Goal: Task Accomplishment & Management: Manage account settings

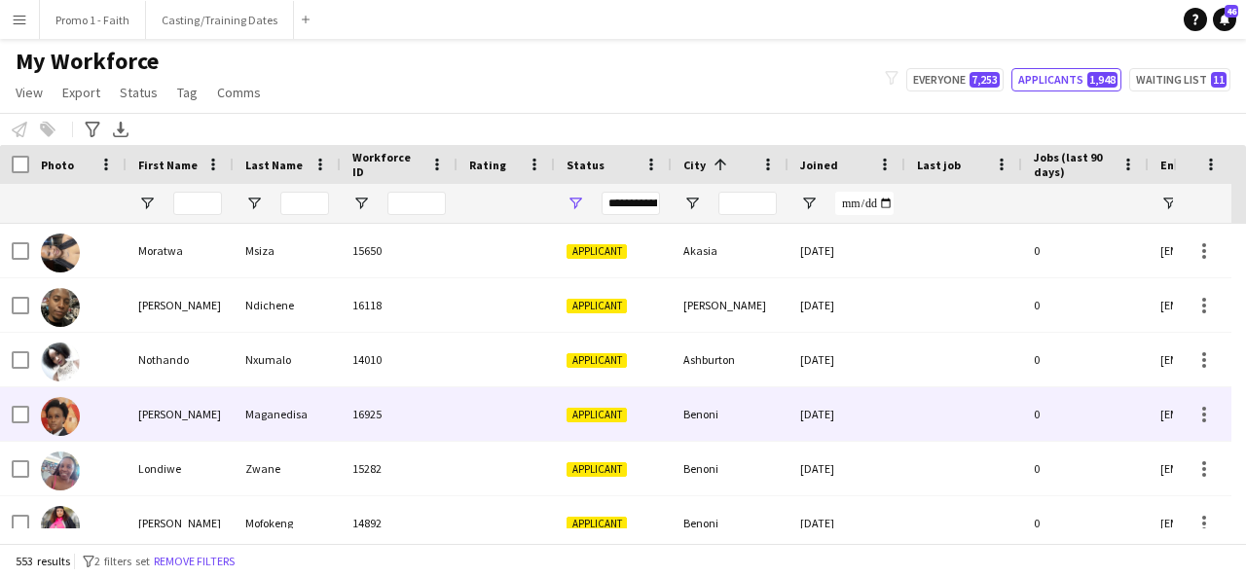
click at [231, 418] on div "[PERSON_NAME]" at bounding box center [180, 414] width 107 height 54
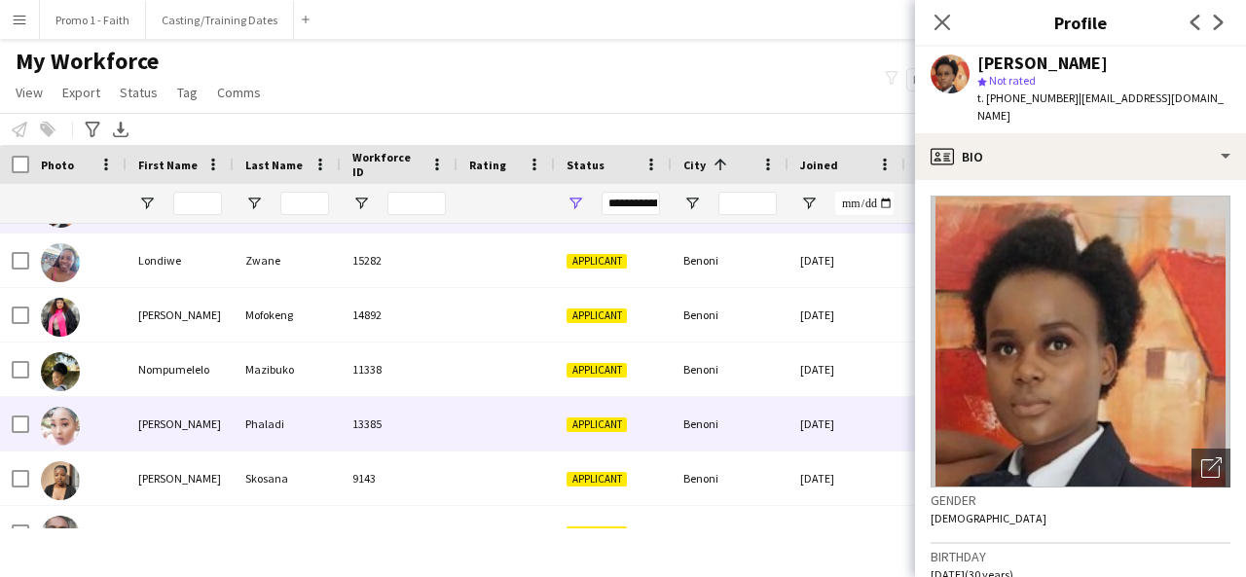
scroll to position [217, 0]
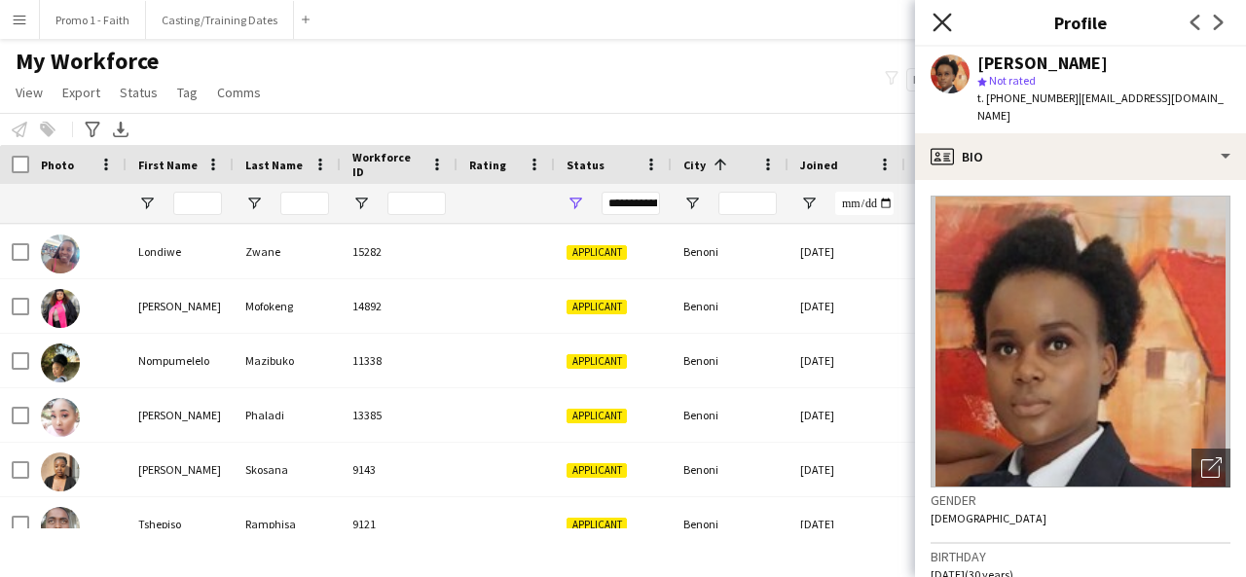
click at [945, 25] on icon at bounding box center [941, 22] width 18 height 18
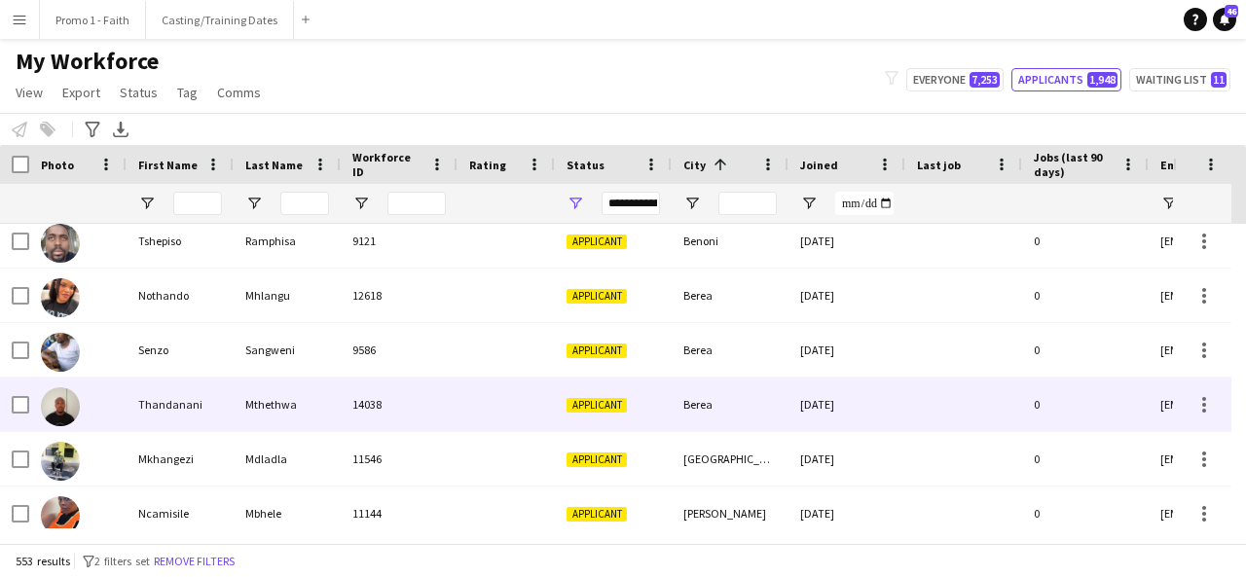
scroll to position [509, 0]
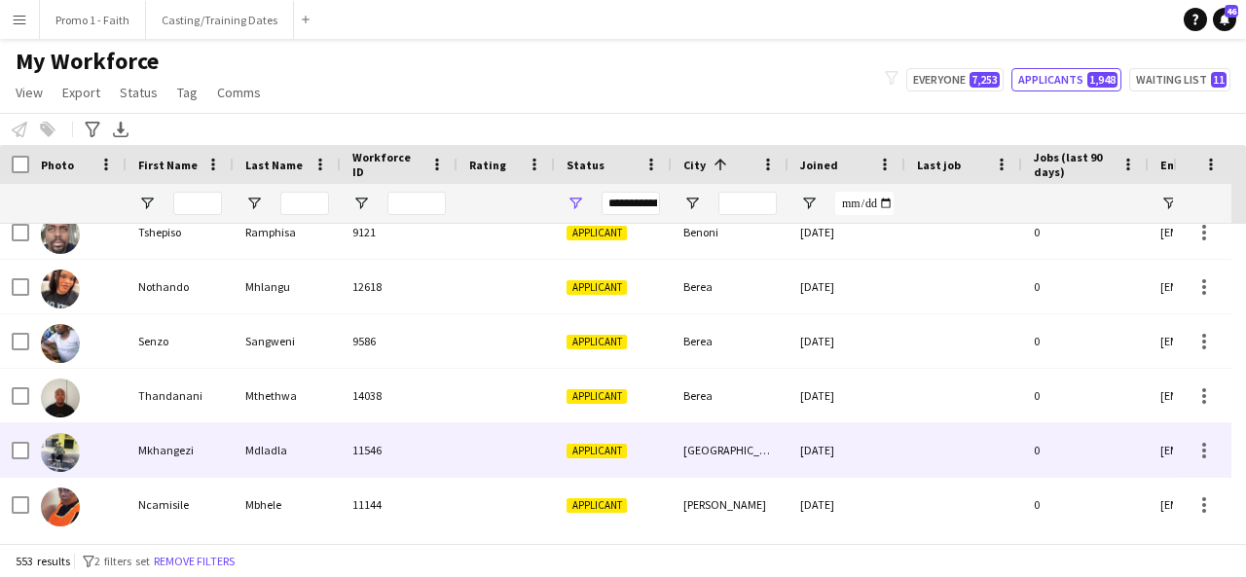
click at [327, 477] on div "Mkhangezi Mdladla 11546 Applicant [GEOGRAPHIC_DATA] [DATE] 0 [EMAIL_ADDRESS][DO…" at bounding box center [1055, 450] width 2110 height 54
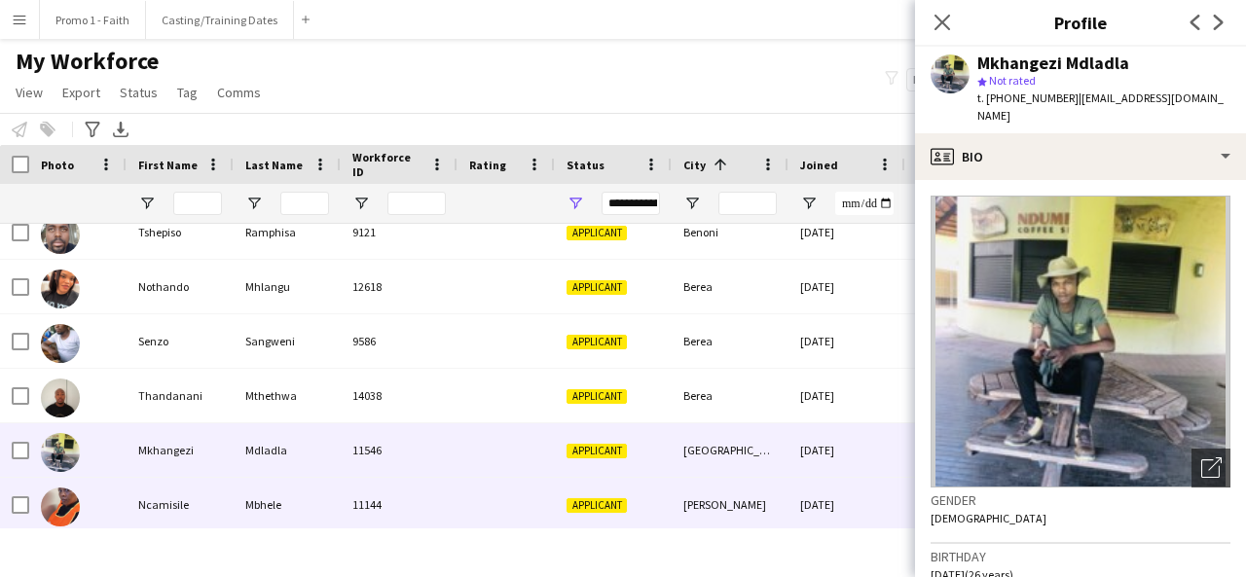
click at [332, 509] on div "Mbhele" at bounding box center [287, 505] width 107 height 54
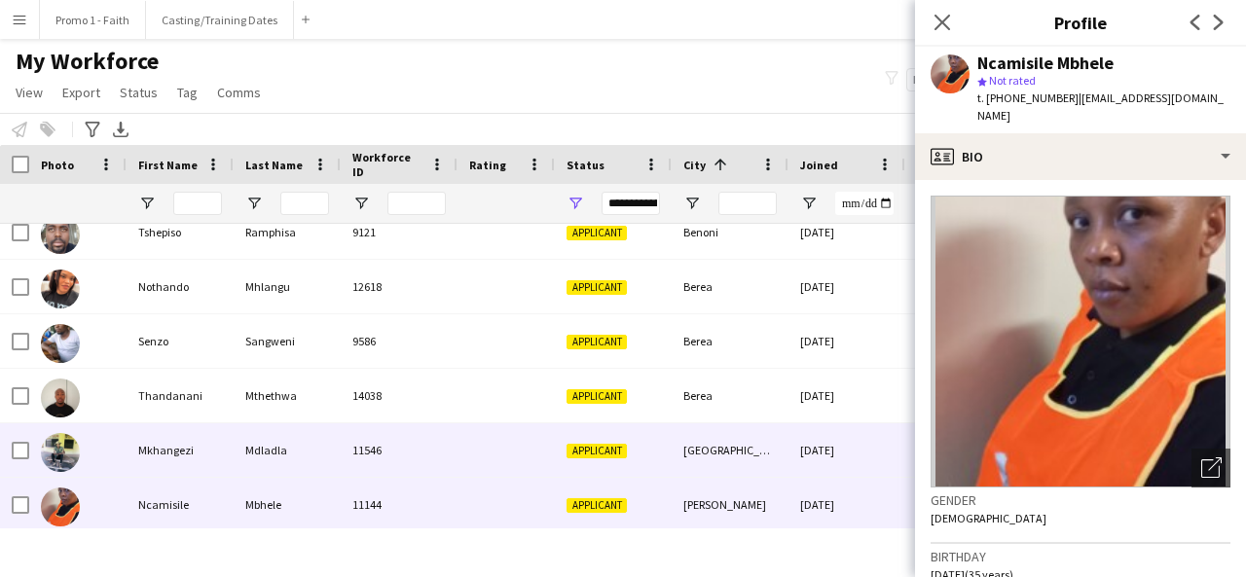
click at [488, 458] on div at bounding box center [505, 450] width 97 height 54
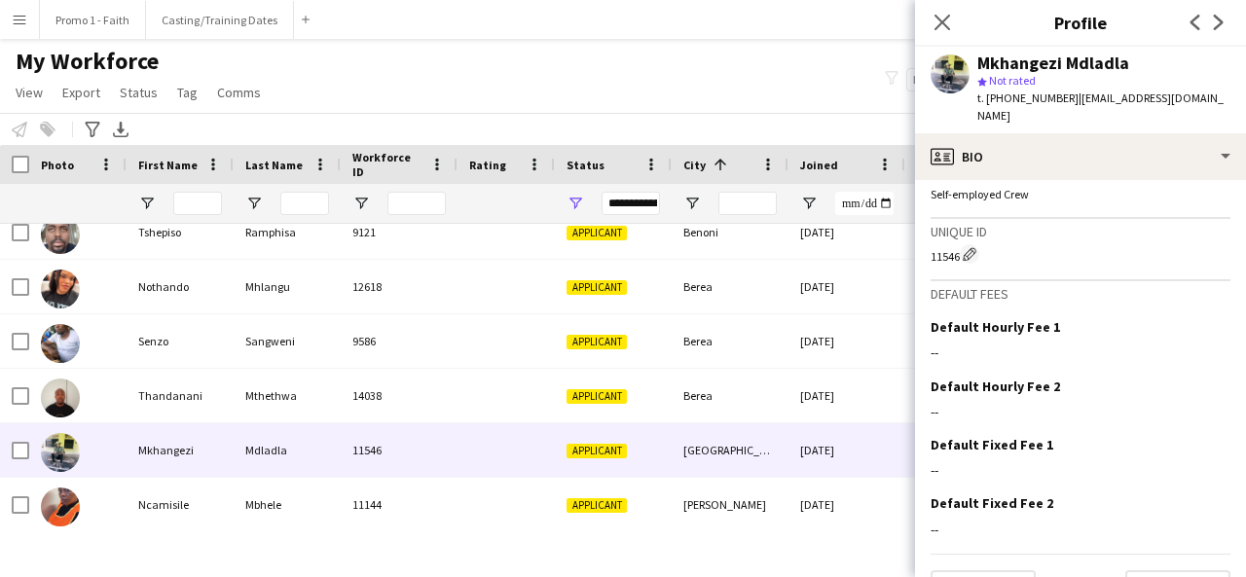
scroll to position [856, 0]
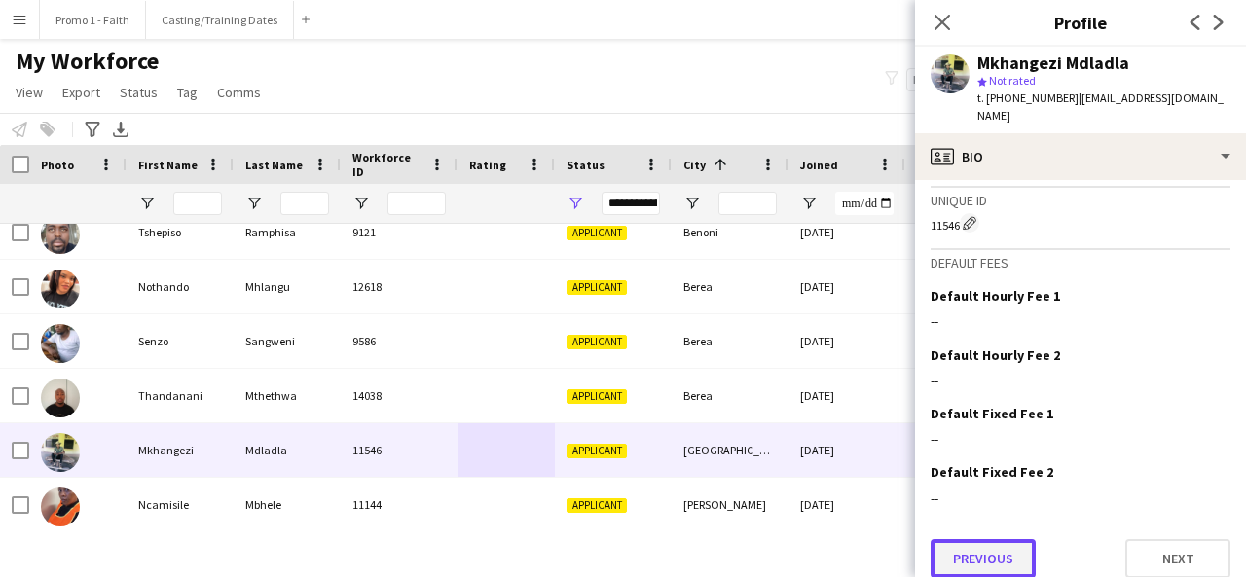
click at [981, 546] on button "Previous" at bounding box center [982, 558] width 105 height 39
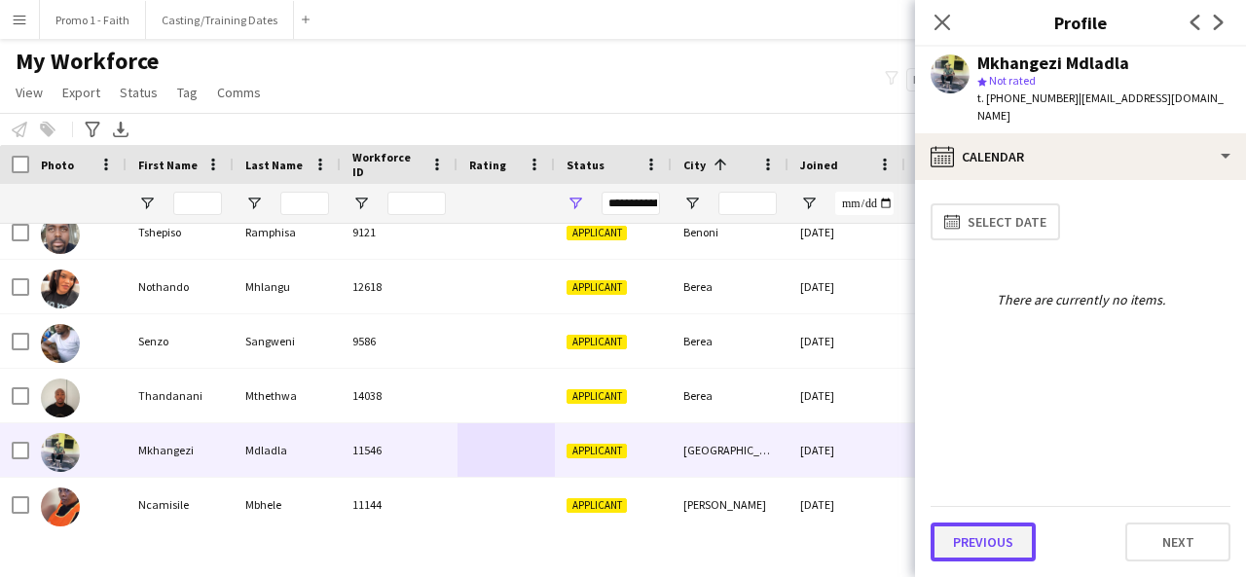
click at [976, 546] on button "Previous" at bounding box center [982, 542] width 105 height 39
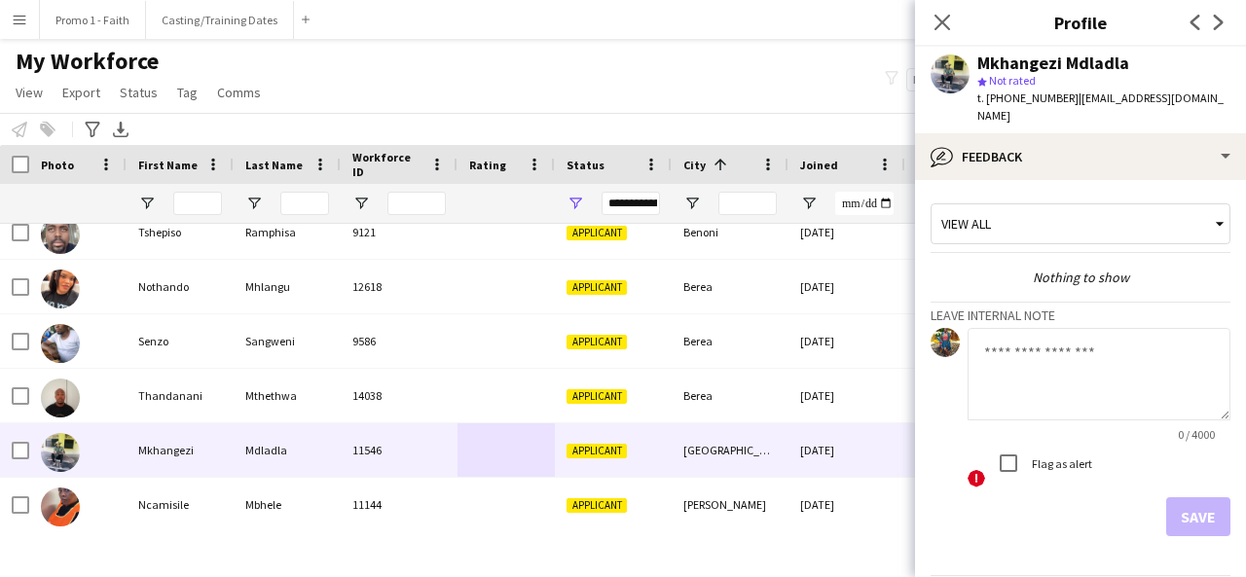
scroll to position [52, 0]
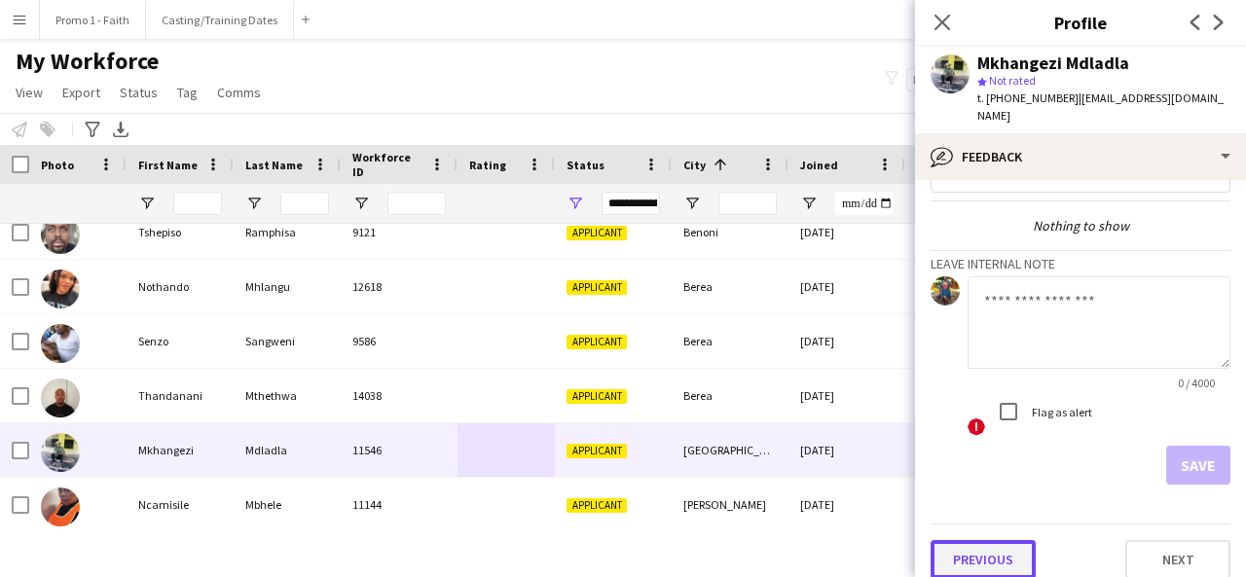
click at [951, 540] on button "Previous" at bounding box center [982, 559] width 105 height 39
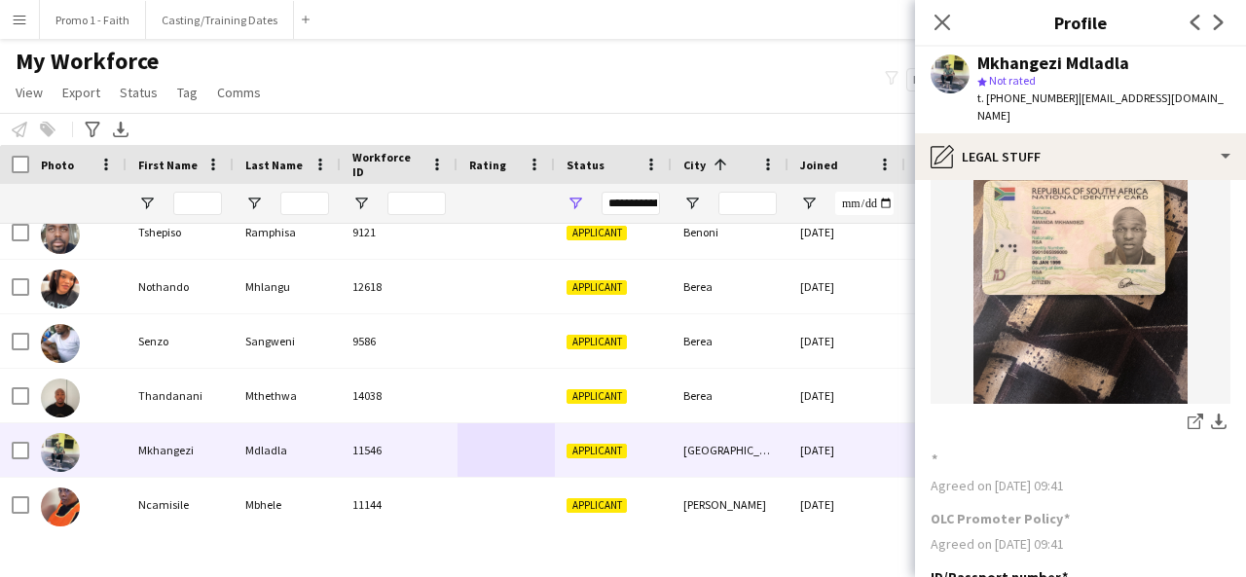
scroll to position [244, 0]
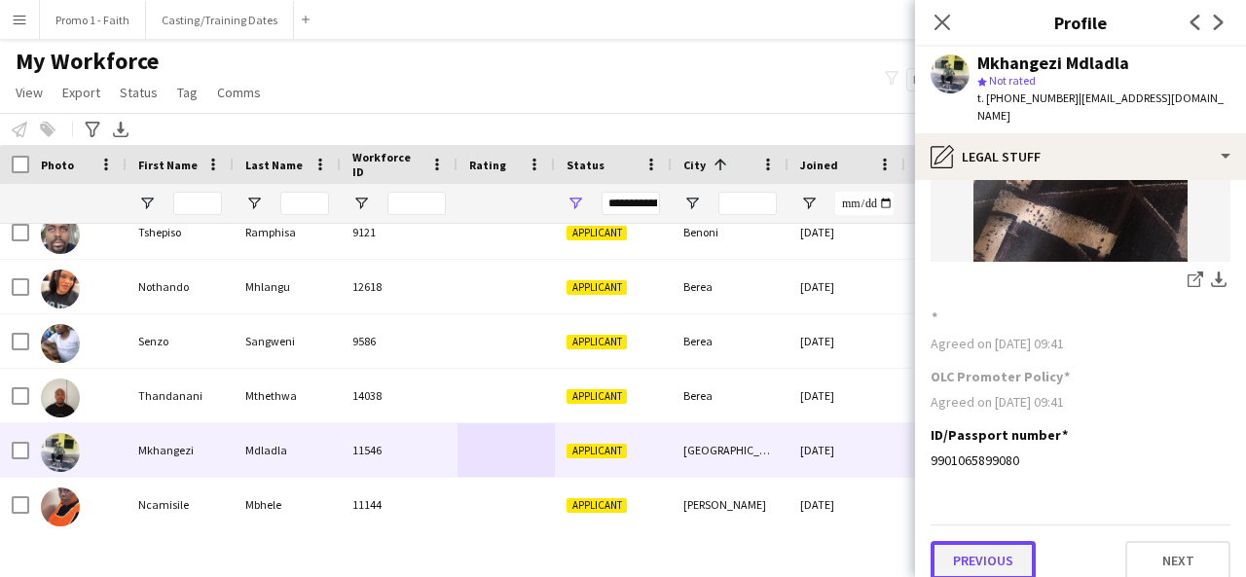
click at [981, 547] on button "Previous" at bounding box center [982, 560] width 105 height 39
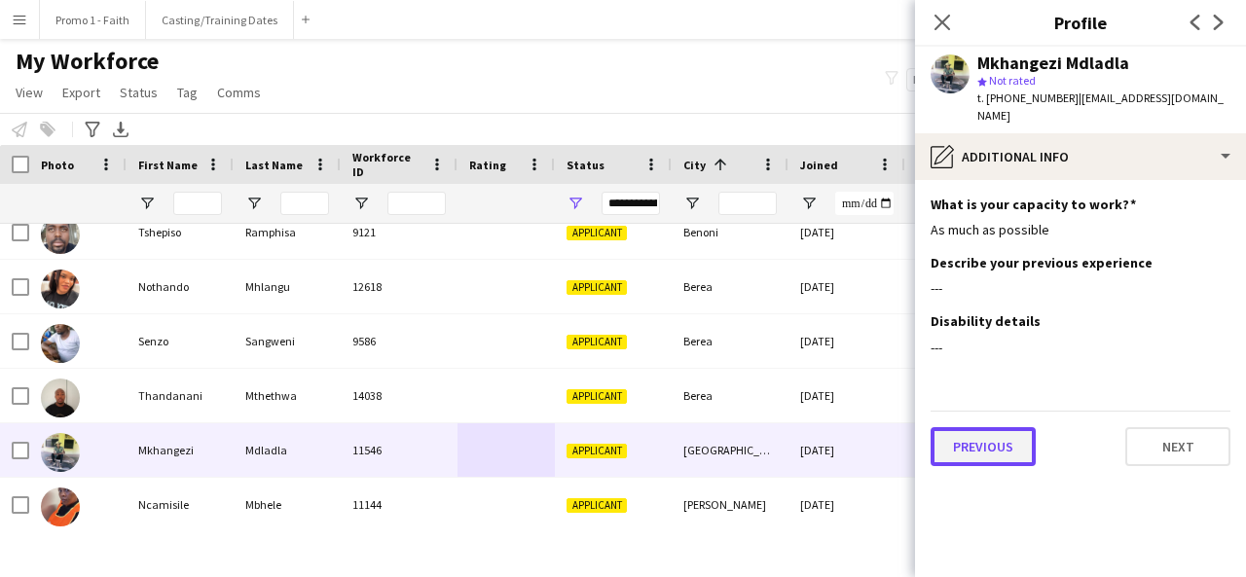
click at [983, 442] on button "Previous" at bounding box center [982, 446] width 105 height 39
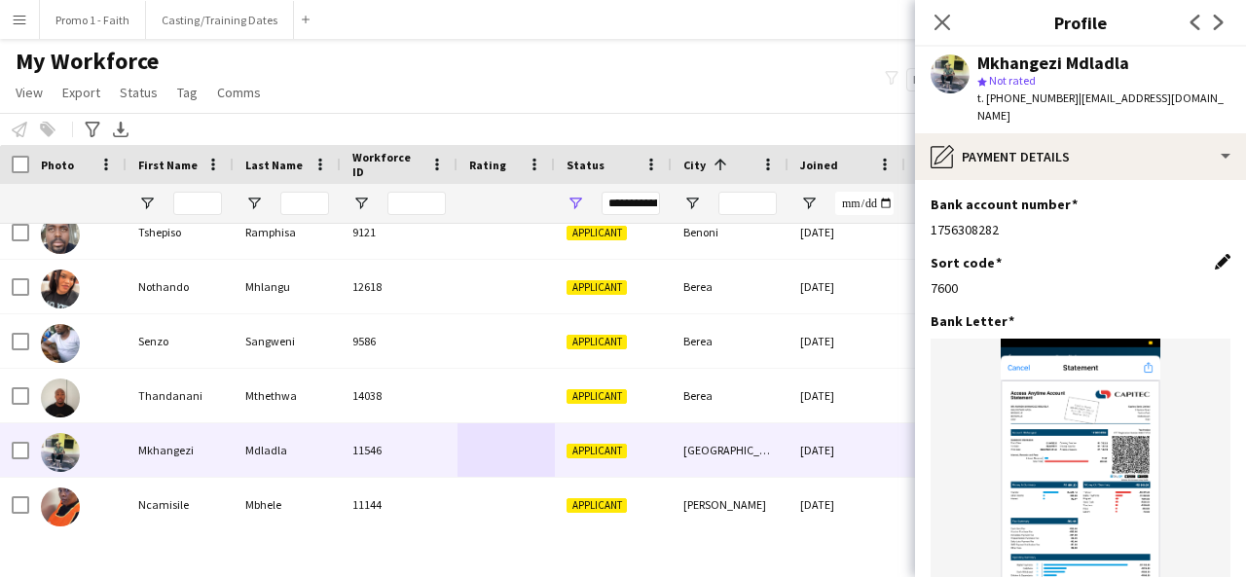
click at [1215, 254] on app-icon "Edit this field" at bounding box center [1223, 262] width 16 height 16
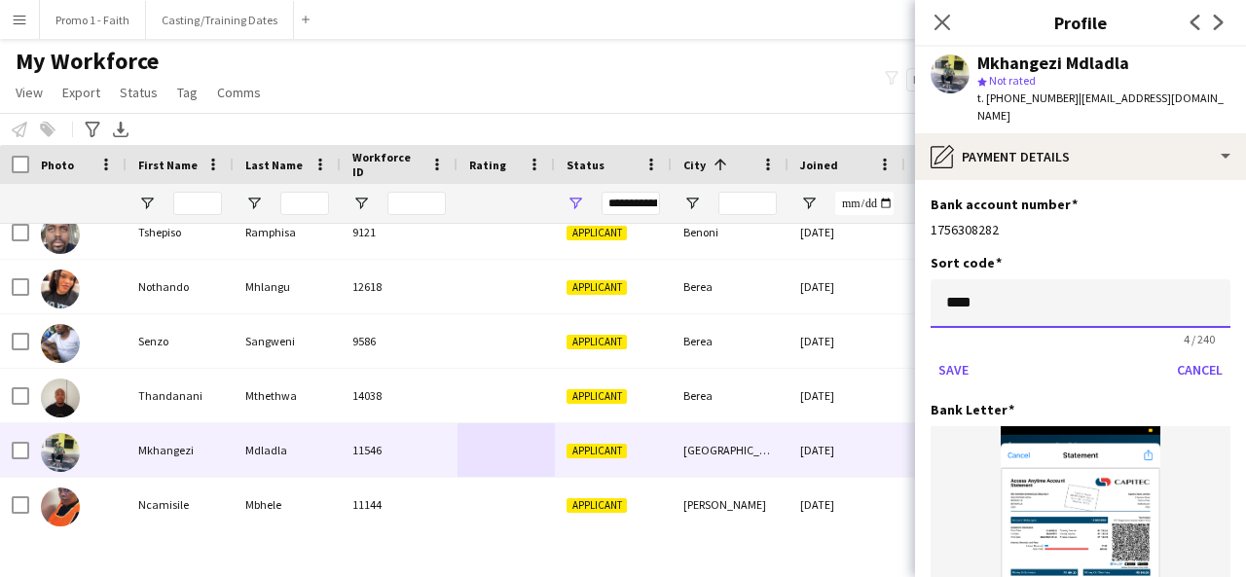
click at [1124, 279] on input "****" at bounding box center [1080, 303] width 300 height 49
type input "*"
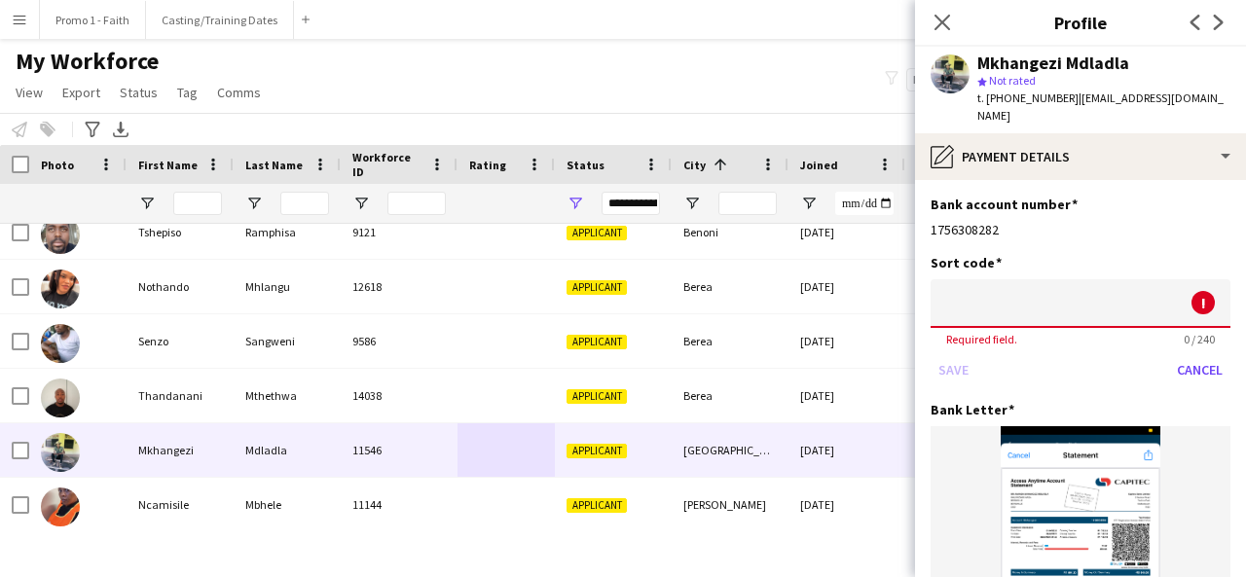
type input "*"
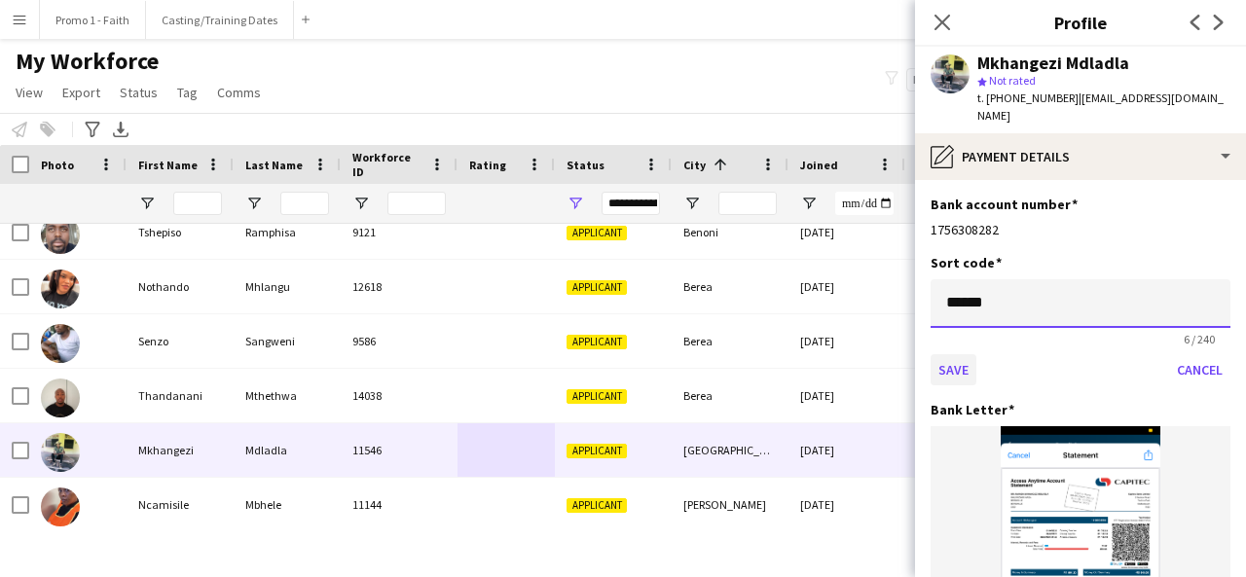
type input "******"
click at [958, 354] on button "Save" at bounding box center [953, 369] width 46 height 31
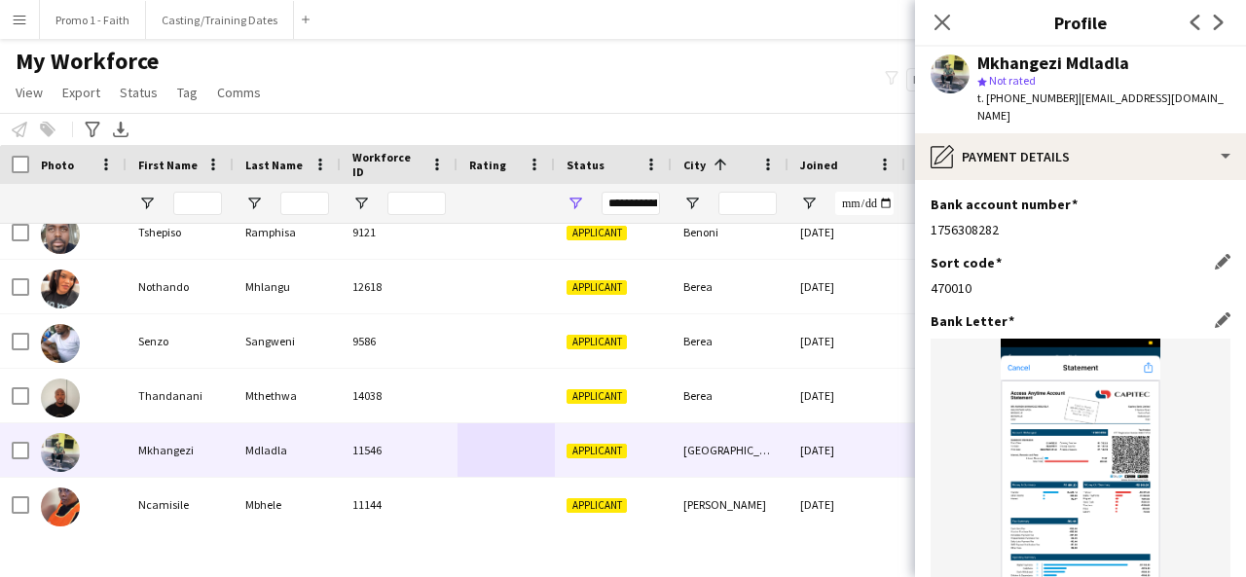
scroll to position [244, 0]
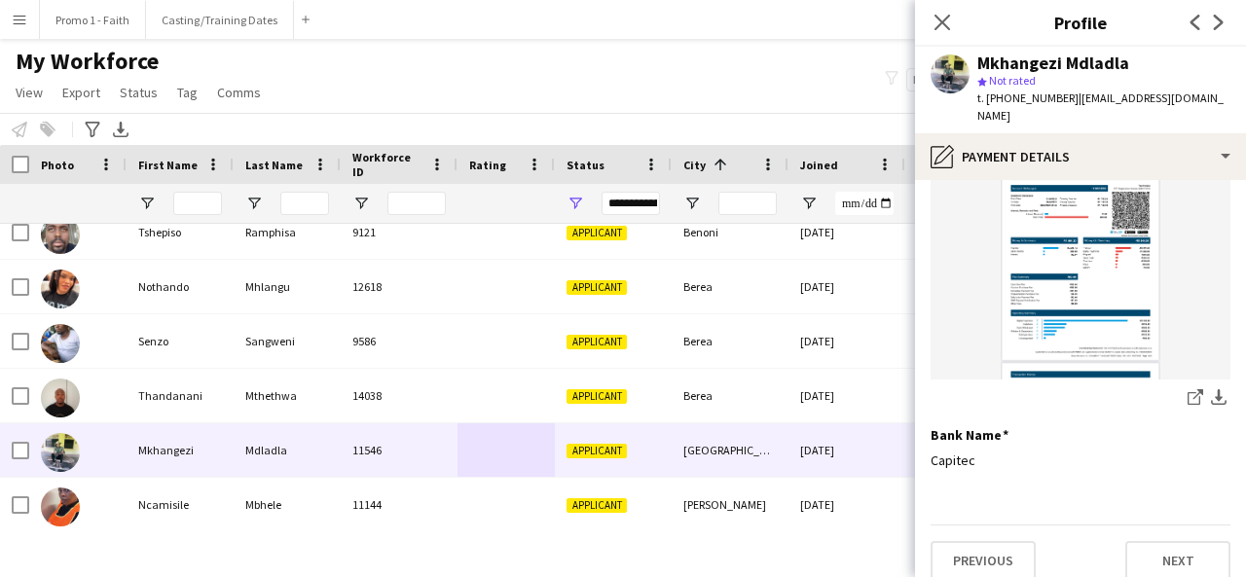
click at [1091, 320] on img at bounding box center [1080, 236] width 300 height 285
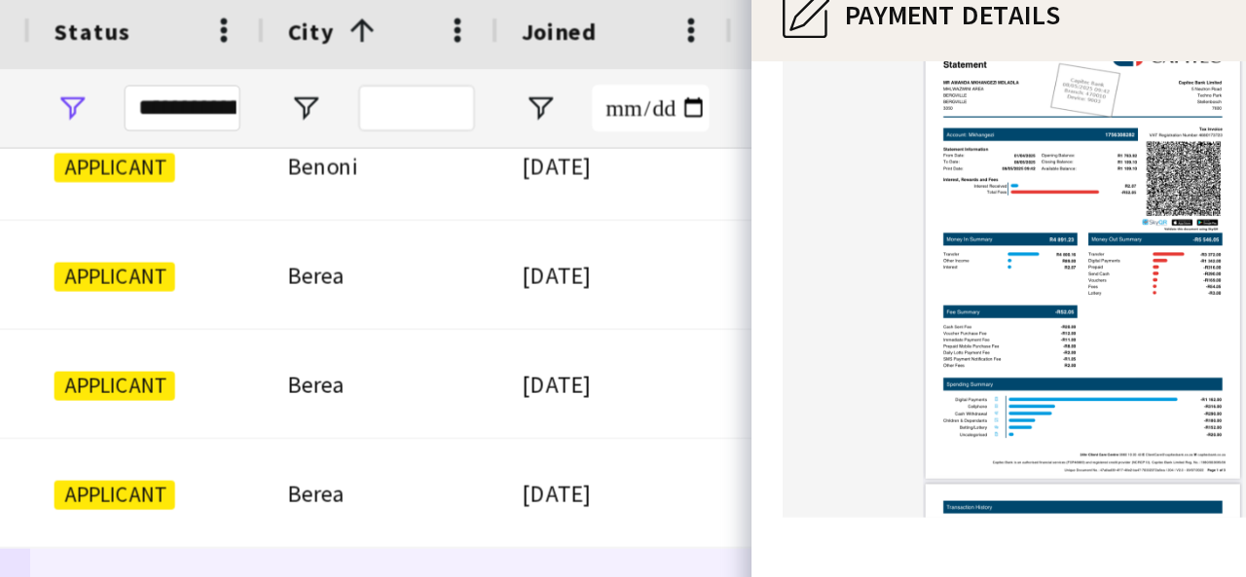
scroll to position [217, 0]
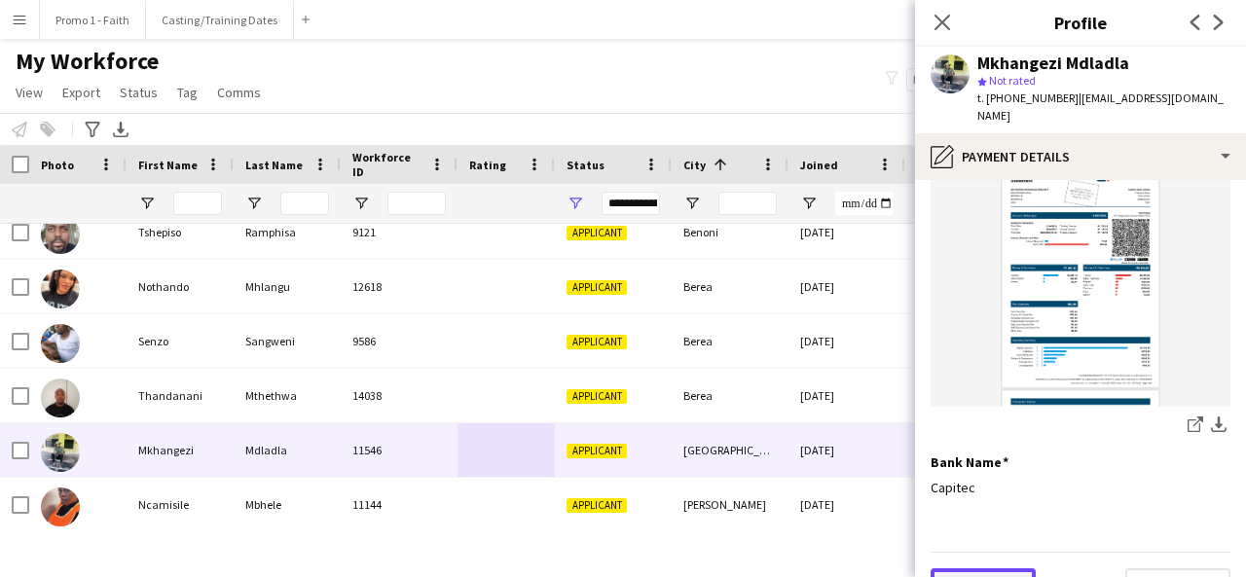
click at [964, 568] on button "Previous" at bounding box center [982, 587] width 105 height 39
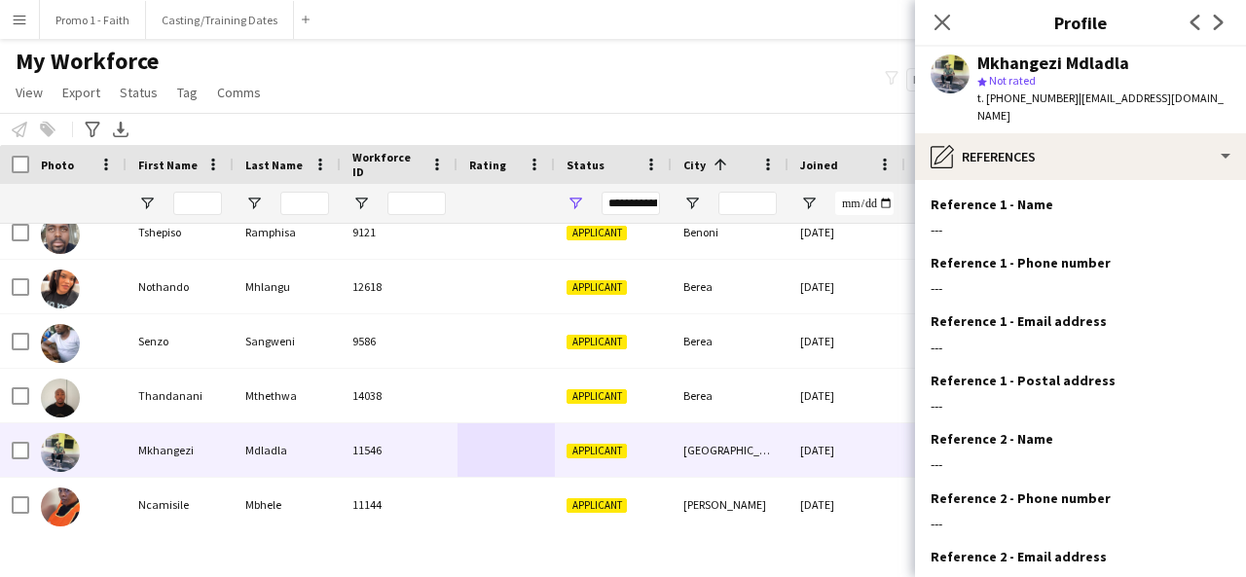
scroll to position [180, 0]
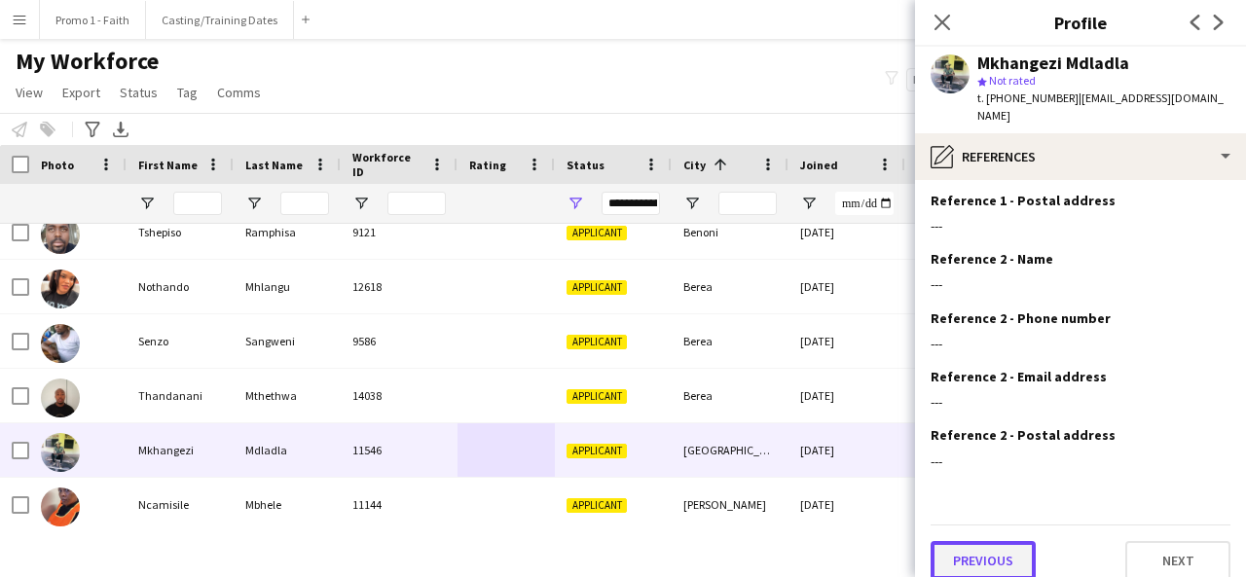
click at [958, 543] on button "Previous" at bounding box center [982, 560] width 105 height 39
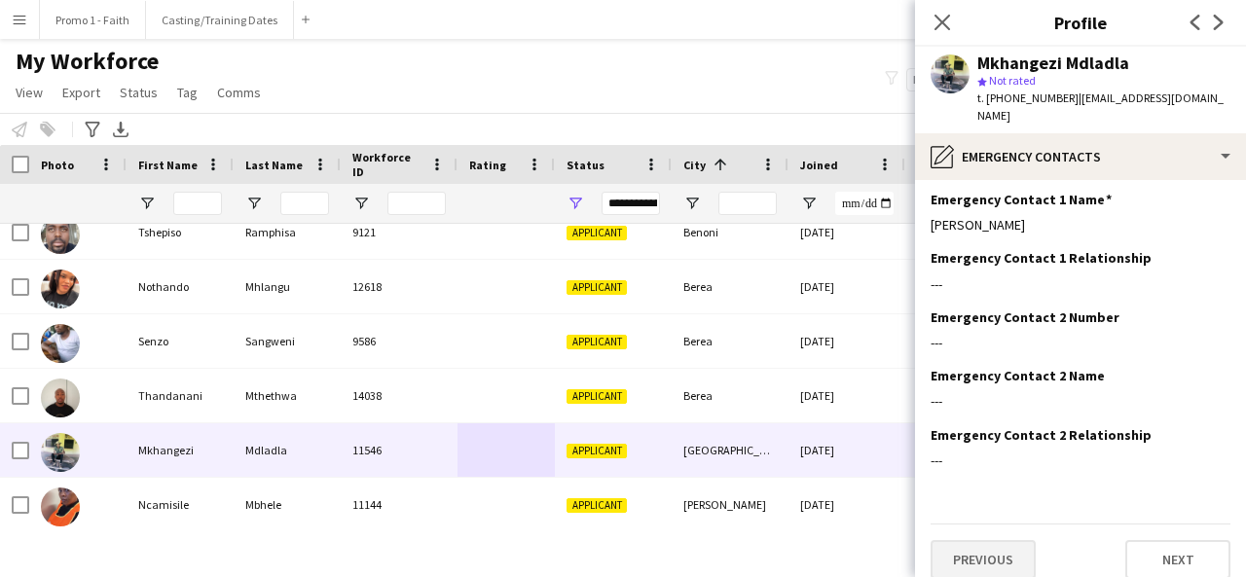
scroll to position [62, 0]
click at [957, 548] on button "Previous" at bounding box center [982, 560] width 105 height 39
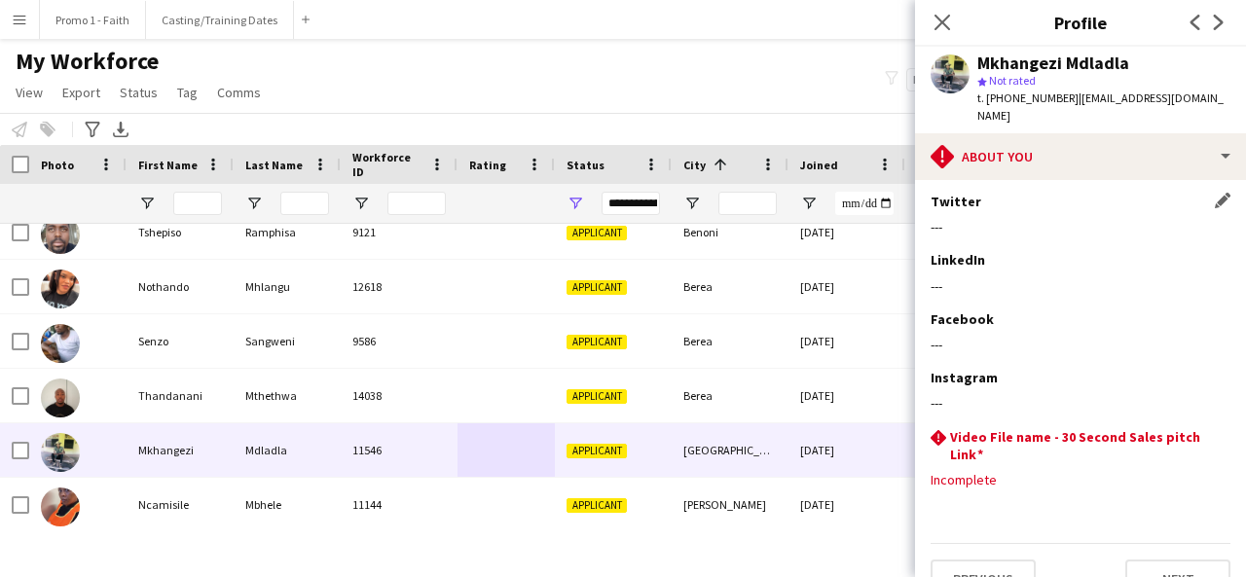
scroll to position [263, 0]
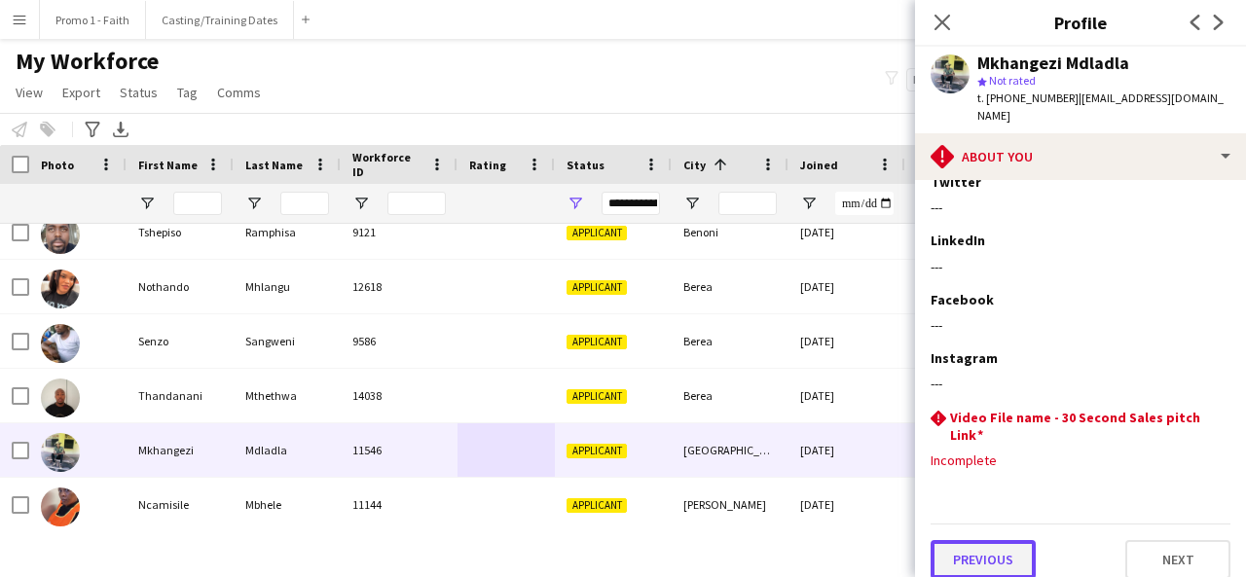
click at [981, 548] on button "Previous" at bounding box center [982, 559] width 105 height 39
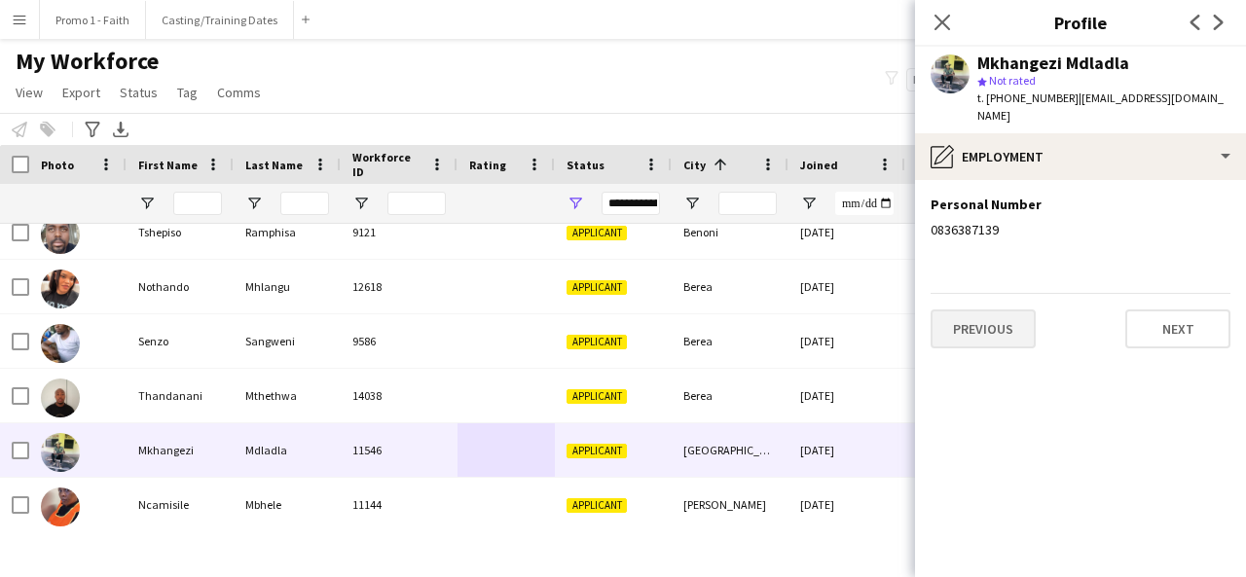
scroll to position [0, 0]
click at [980, 309] on button "Previous" at bounding box center [982, 328] width 105 height 39
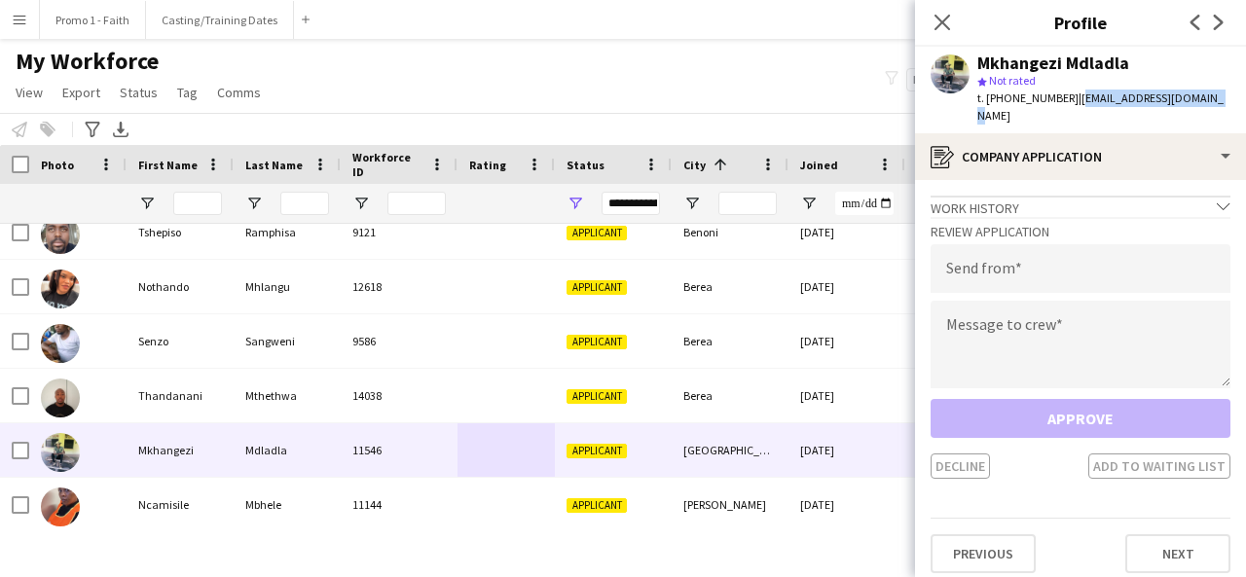
drag, startPoint x: 1068, startPoint y: 98, endPoint x: 1236, endPoint y: 107, distance: 168.6
click at [1236, 107] on app-profile-header "Mkhangezi Mdladla star Not rated t. [PHONE_NUMBER] | [EMAIL_ADDRESS][DOMAIN_NAM…" at bounding box center [1080, 90] width 331 height 87
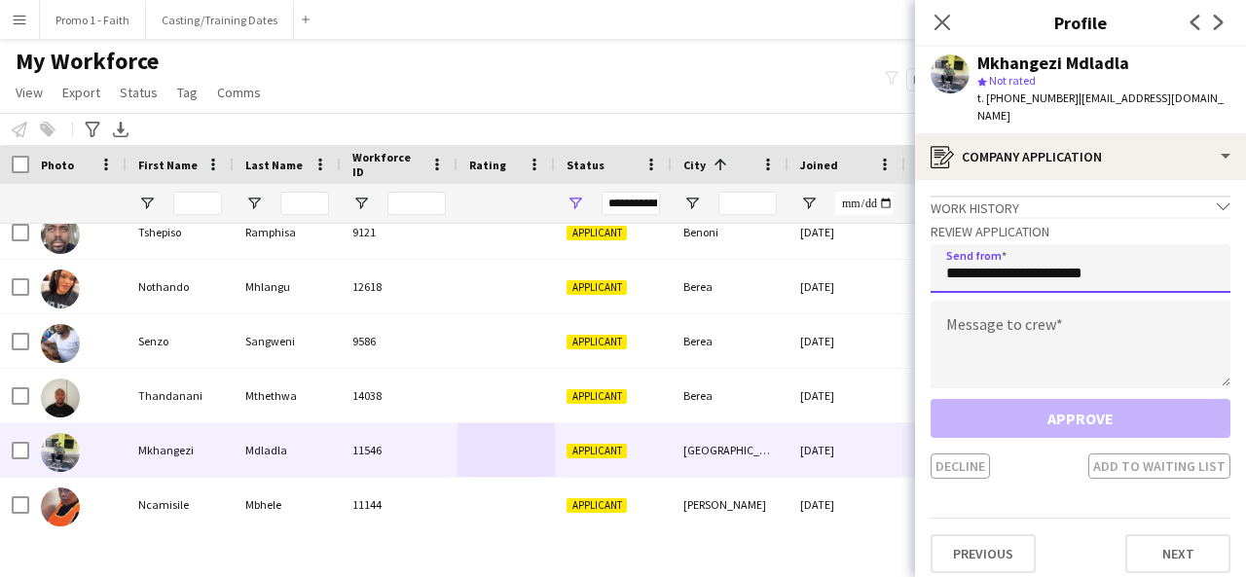
type input "**********"
click at [1126, 328] on textarea at bounding box center [1080, 345] width 300 height 88
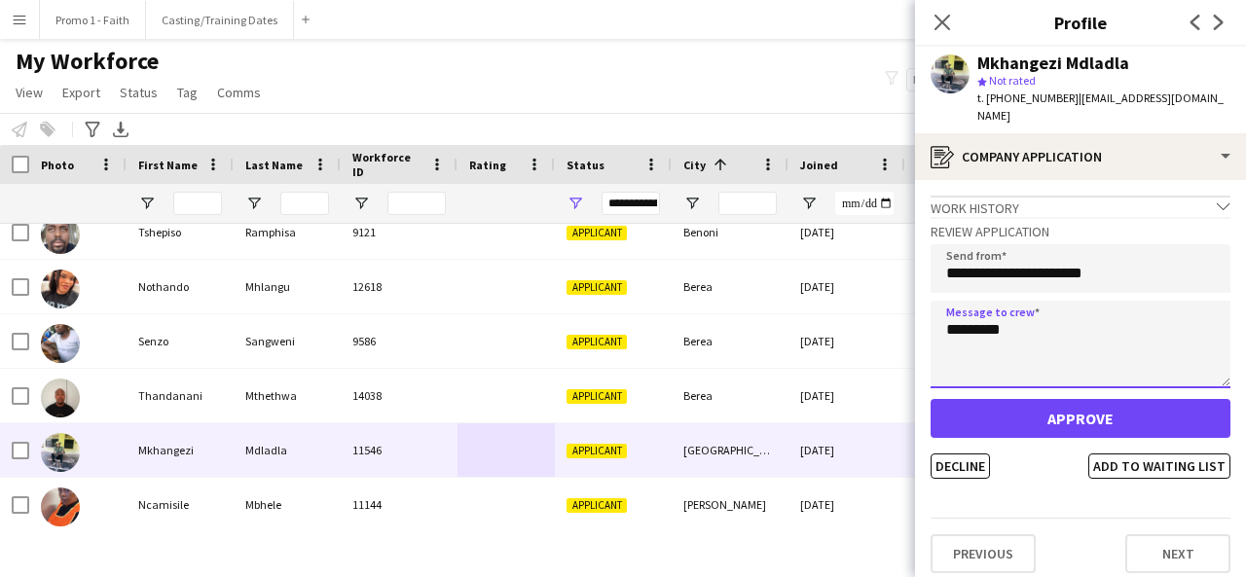
type textarea "*********"
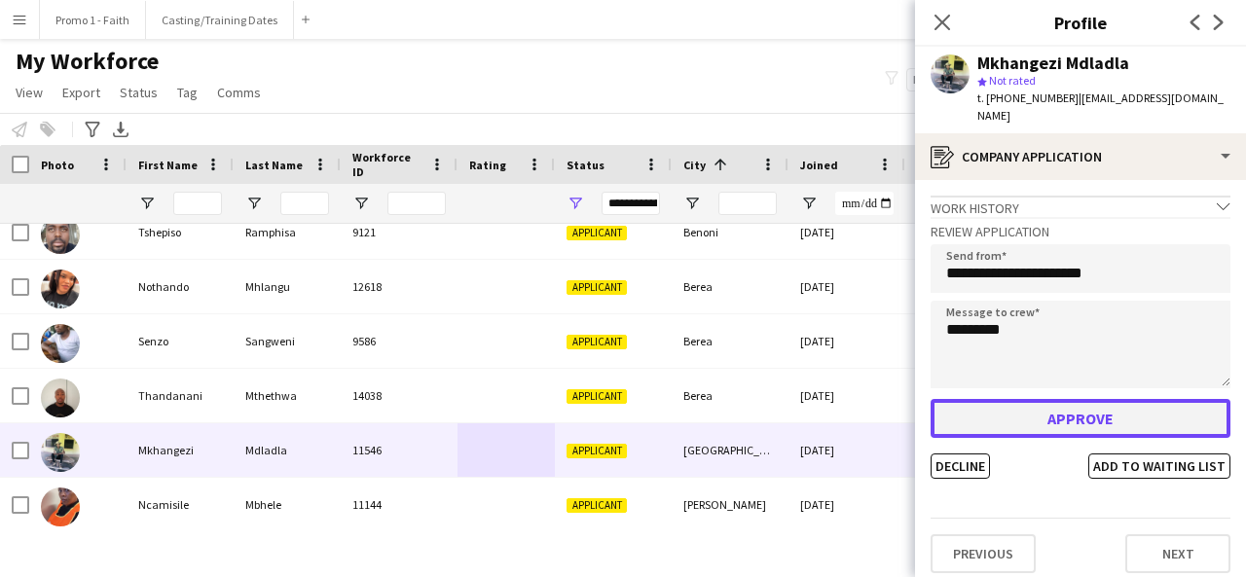
click at [1053, 413] on button "Approve" at bounding box center [1080, 418] width 300 height 39
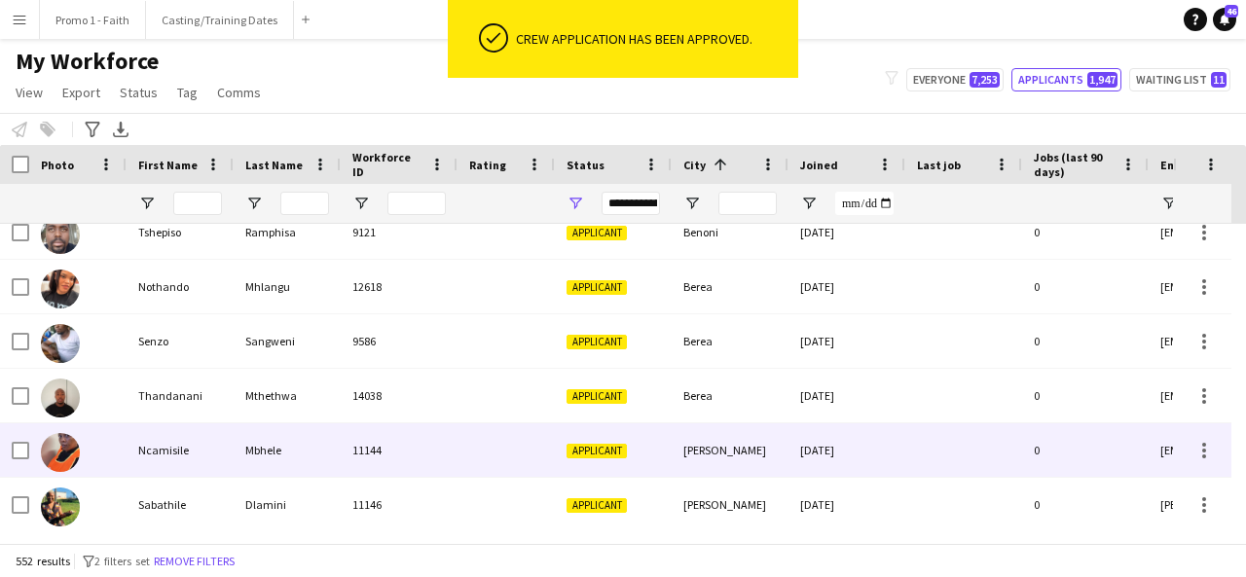
click at [459, 454] on div at bounding box center [505, 450] width 97 height 54
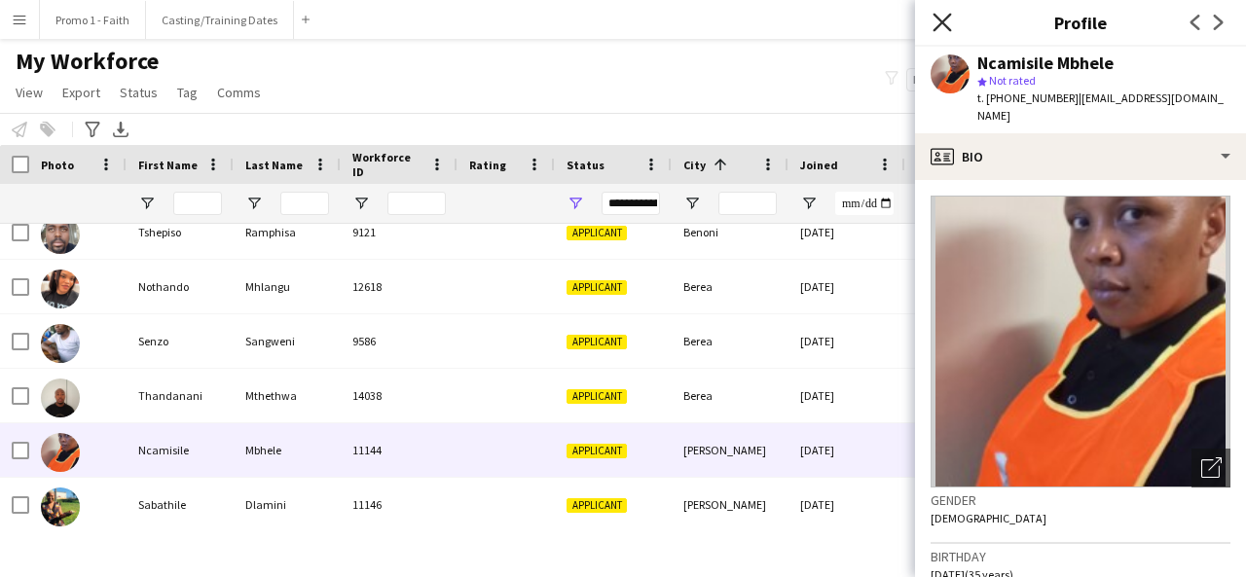
click at [940, 17] on icon "Close pop-in" at bounding box center [941, 22] width 18 height 18
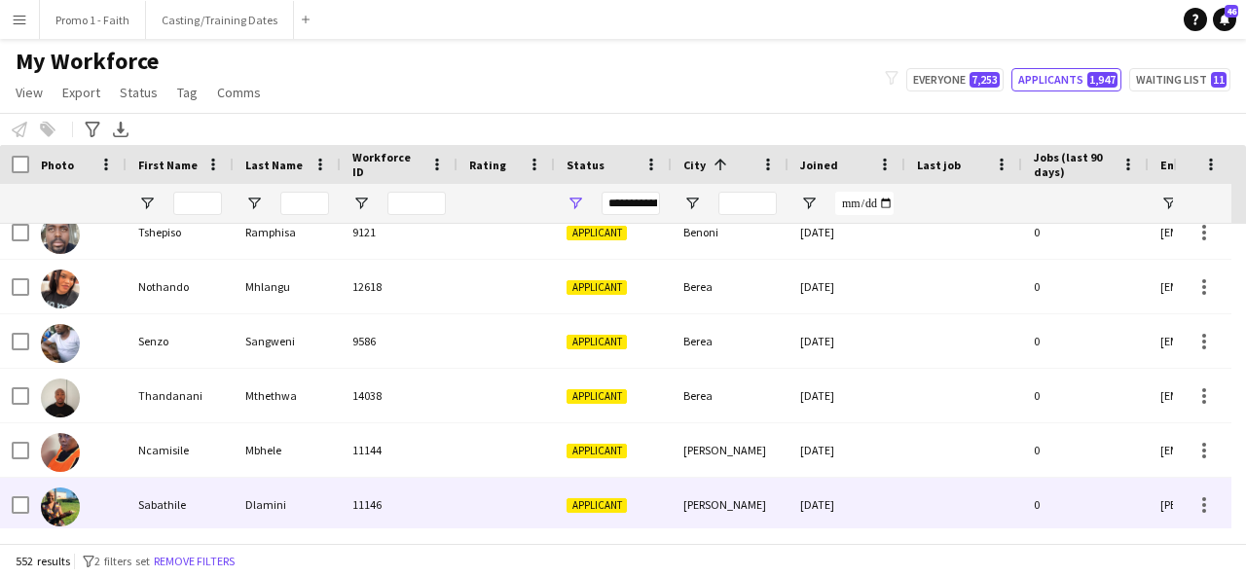
click at [275, 508] on div "Dlamini" at bounding box center [287, 505] width 107 height 54
